Goal: Task Accomplishment & Management: Use online tool/utility

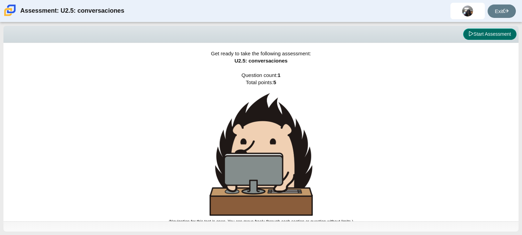
click at [495, 37] on button "Start Assessment" at bounding box center [489, 35] width 53 height 12
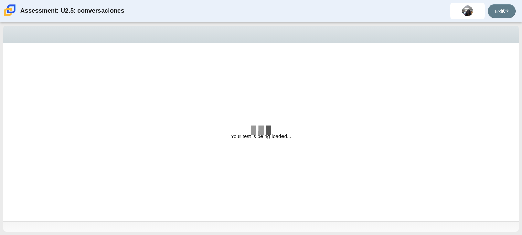
select select "06fad057-86e3-49ec-80e5-8ebec56ce9e7"
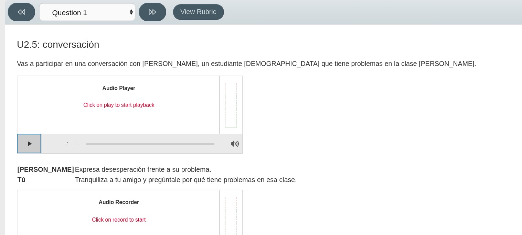
click at [16, 127] on button "Play" at bounding box center [20, 129] width 17 height 14
click at [24, 129] on button "Pause playback" at bounding box center [20, 129] width 17 height 14
click at [24, 129] on button "Continue playback" at bounding box center [20, 129] width 17 height 14
click at [68, 125] on div "Assessment items" at bounding box center [105, 128] width 96 height 12
drag, startPoint x: 67, startPoint y: 126, endPoint x: 55, endPoint y: 131, distance: 13.6
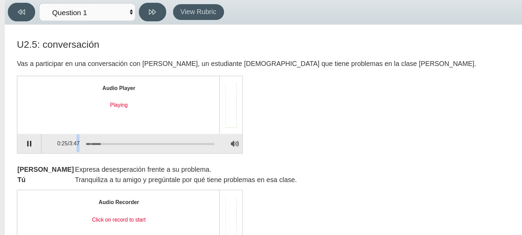
click at [55, 131] on div "0:25 / 3:47" at bounding box center [92, 129] width 124 height 14
click at [69, 128] on div "Assessment items" at bounding box center [107, 128] width 91 height 1
click at [64, 128] on div "Assessment items" at bounding box center [107, 128] width 91 height 1
click at [63, 128] on div "Assessment items" at bounding box center [107, 128] width 91 height 1
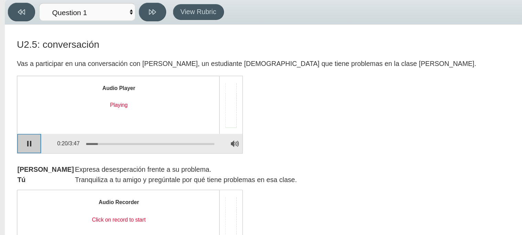
click at [28, 128] on button "Pause playback" at bounding box center [20, 129] width 17 height 14
click at [28, 128] on button "Continue playback" at bounding box center [20, 129] width 17 height 14
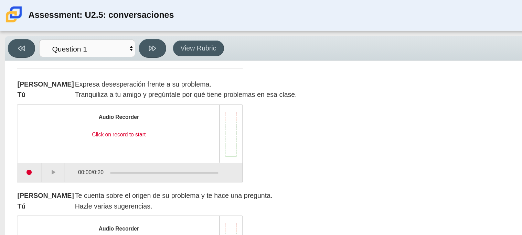
scroll to position [88, 0]
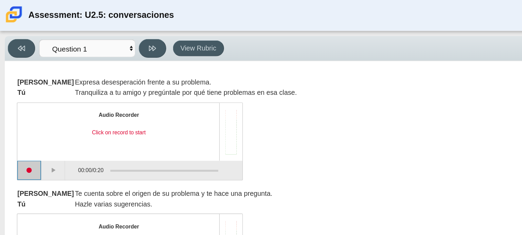
click at [24, 118] on button "Start recording" at bounding box center [20, 122] width 17 height 14
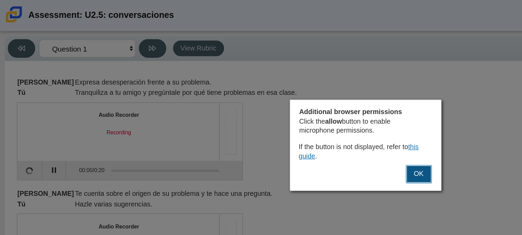
click at [306, 127] on button "OK" at bounding box center [299, 124] width 19 height 13
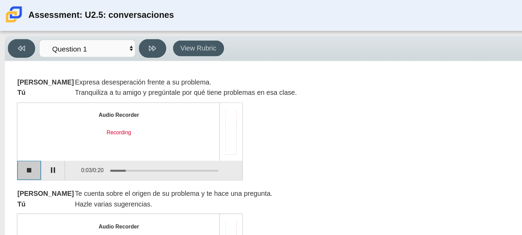
click at [21, 119] on button "Stop recording" at bounding box center [20, 122] width 17 height 14
click at [23, 121] on button "Start recording" at bounding box center [20, 122] width 17 height 14
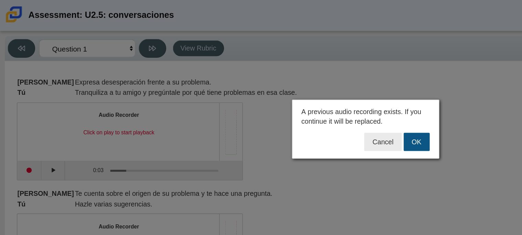
click at [302, 103] on button "OK" at bounding box center [297, 101] width 19 height 13
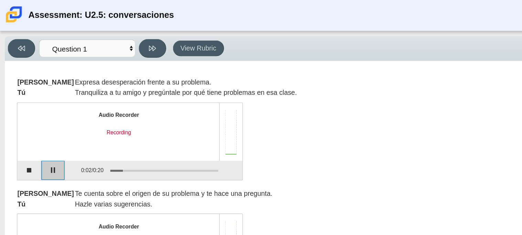
click at [40, 123] on button "Pause" at bounding box center [38, 122] width 17 height 14
click at [19, 122] on button "Stop recording" at bounding box center [20, 122] width 17 height 14
click at [20, 122] on button "Start recording" at bounding box center [20, 122] width 17 height 14
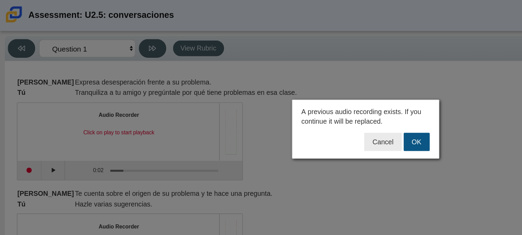
click at [301, 102] on button "OK" at bounding box center [297, 101] width 19 height 13
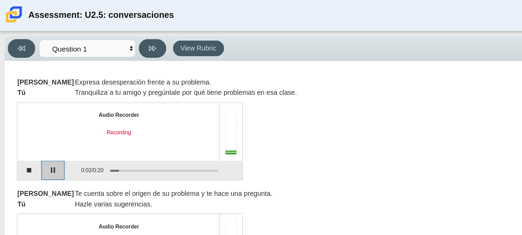
click at [41, 121] on button "Pause" at bounding box center [38, 122] width 17 height 14
click at [25, 120] on button "Stop recording" at bounding box center [20, 122] width 17 height 14
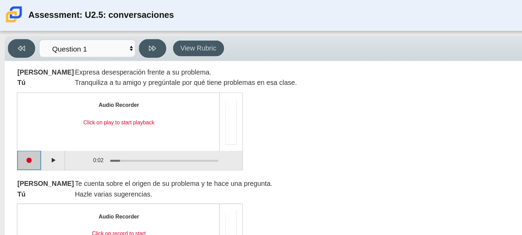
scroll to position [96, 0]
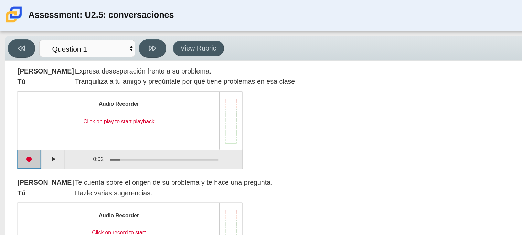
click at [23, 113] on button "Start recording" at bounding box center [20, 114] width 17 height 14
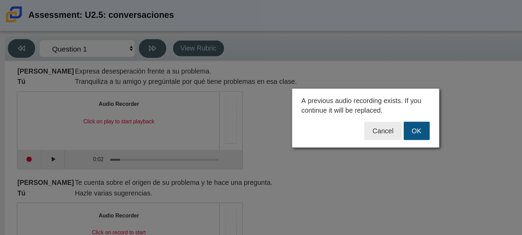
click at [296, 96] on button "OK" at bounding box center [297, 93] width 19 height 13
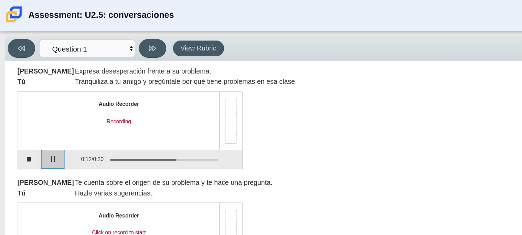
click at [42, 115] on button "Pause" at bounding box center [38, 114] width 17 height 14
click at [64, 124] on div "U2.5: conversación Vas a participar en una conversación con [PERSON_NAME], un e…" at bounding box center [249, 201] width 484 height 486
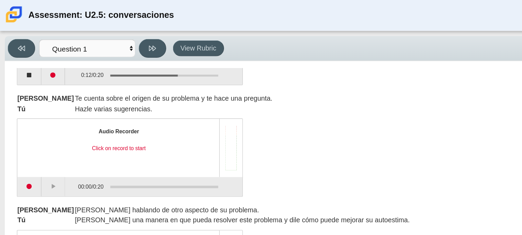
scroll to position [158, 0]
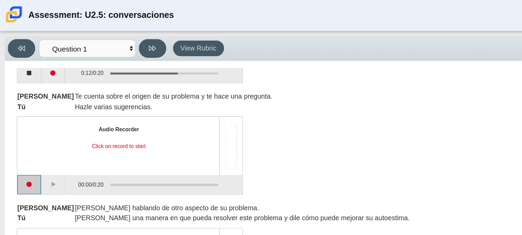
click at [25, 129] on button "Start recording" at bounding box center [20, 132] width 17 height 14
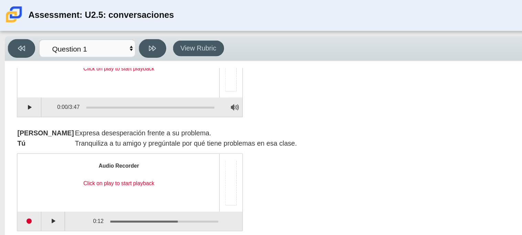
scroll to position [55, 0]
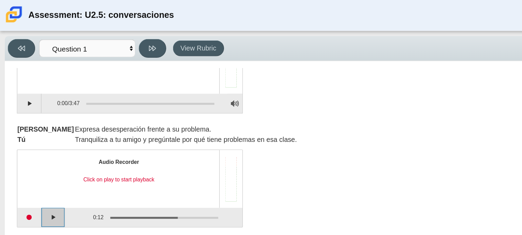
click at [34, 158] on button "Play" at bounding box center [38, 156] width 17 height 14
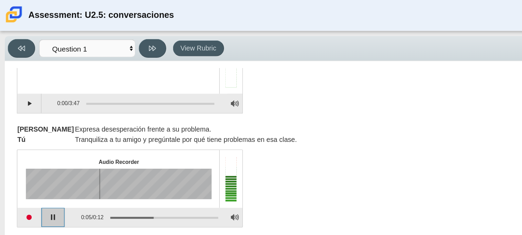
click at [34, 158] on button "Pause playback" at bounding box center [38, 156] width 17 height 14
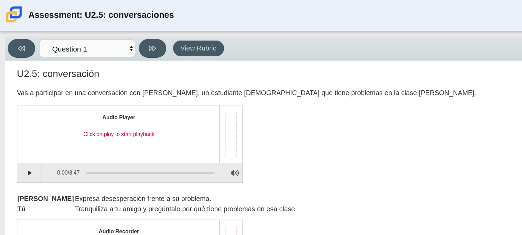
scroll to position [6, 0]
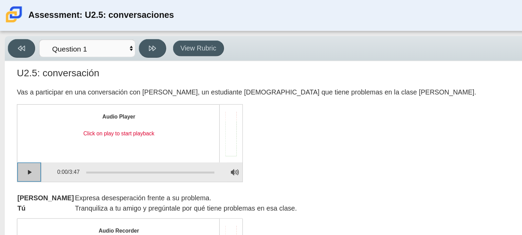
click at [19, 119] on button "Play" at bounding box center [20, 123] width 17 height 14
click at [26, 127] on button "Loading" at bounding box center [21, 123] width 18 height 14
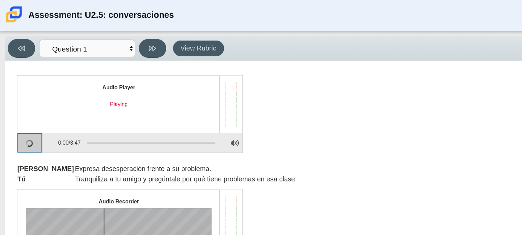
scroll to position [0, 0]
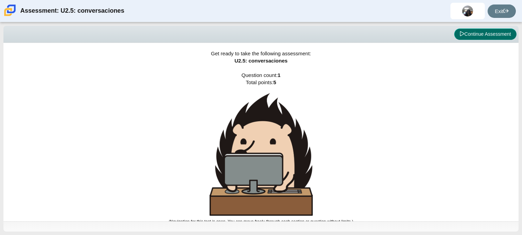
click at [481, 35] on button "Continue Assessment" at bounding box center [485, 35] width 62 height 12
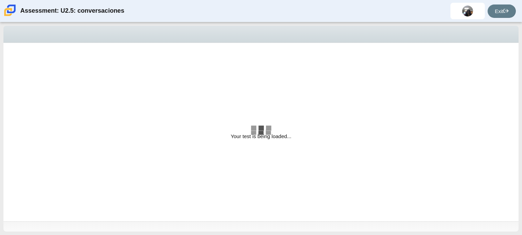
select select "06fad057-86e3-49ec-80e5-8ebec56ce9e7"
